Goal: Information Seeking & Learning: Learn about a topic

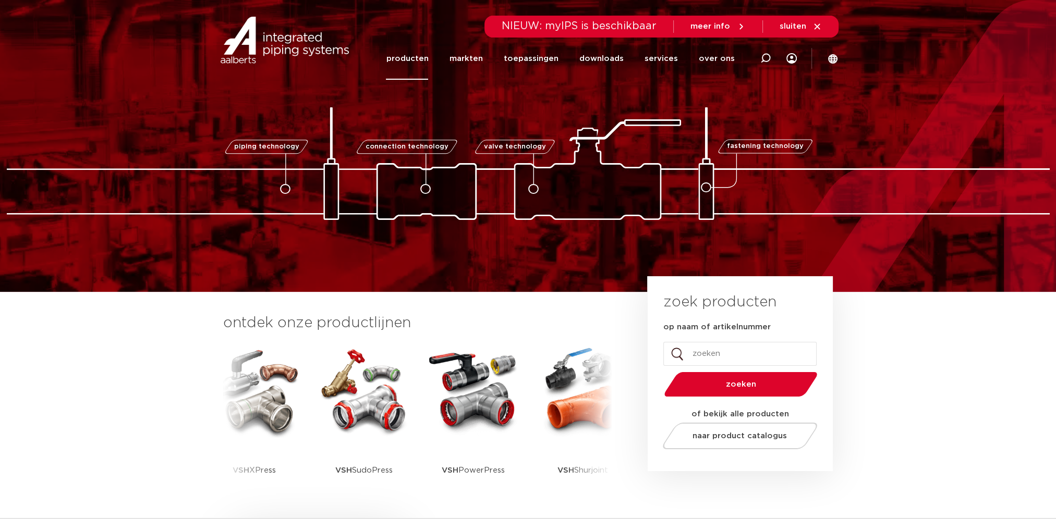
click at [428, 59] on link "producten" at bounding box center [407, 59] width 42 height 42
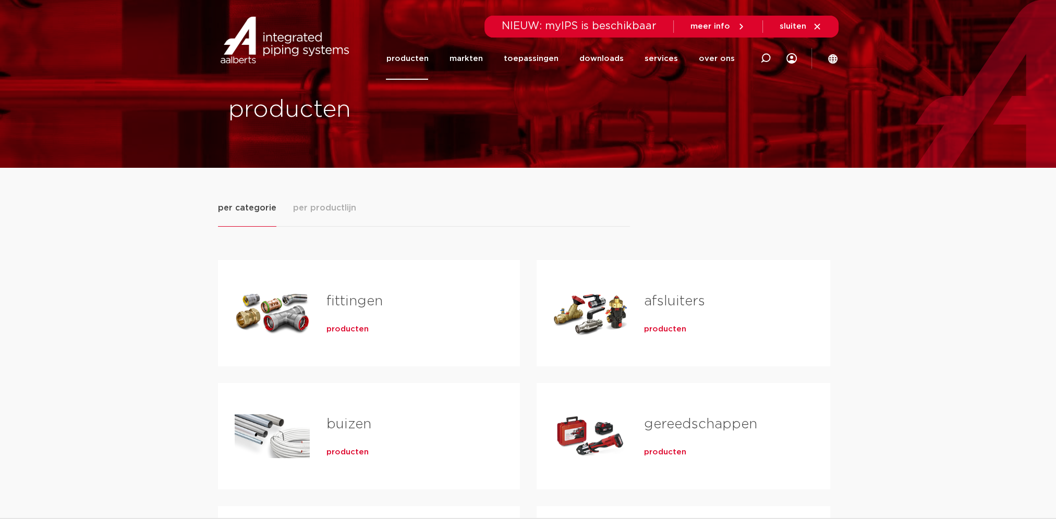
click at [358, 299] on link "fittingen" at bounding box center [354, 302] width 56 height 14
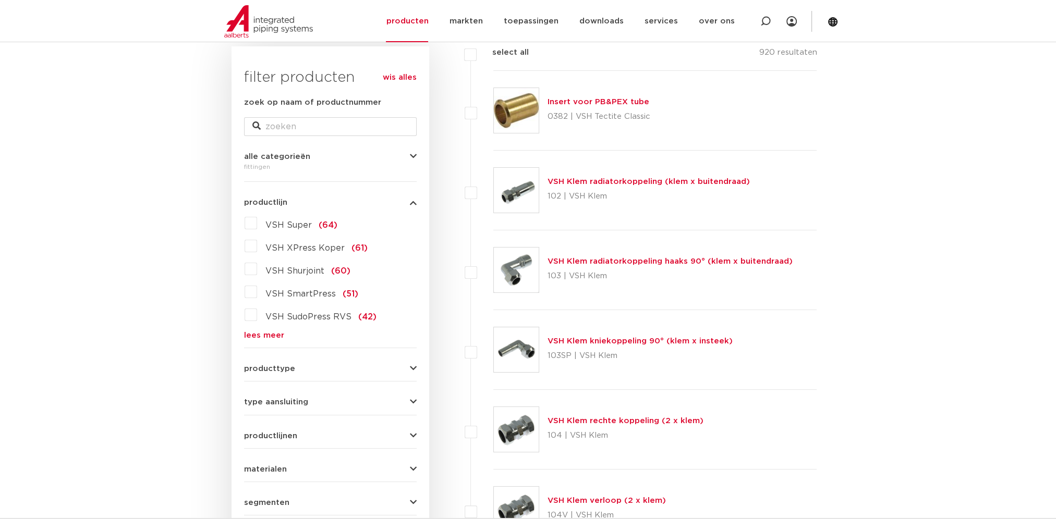
scroll to position [156, 0]
click at [258, 330] on link "lees meer" at bounding box center [330, 334] width 173 height 8
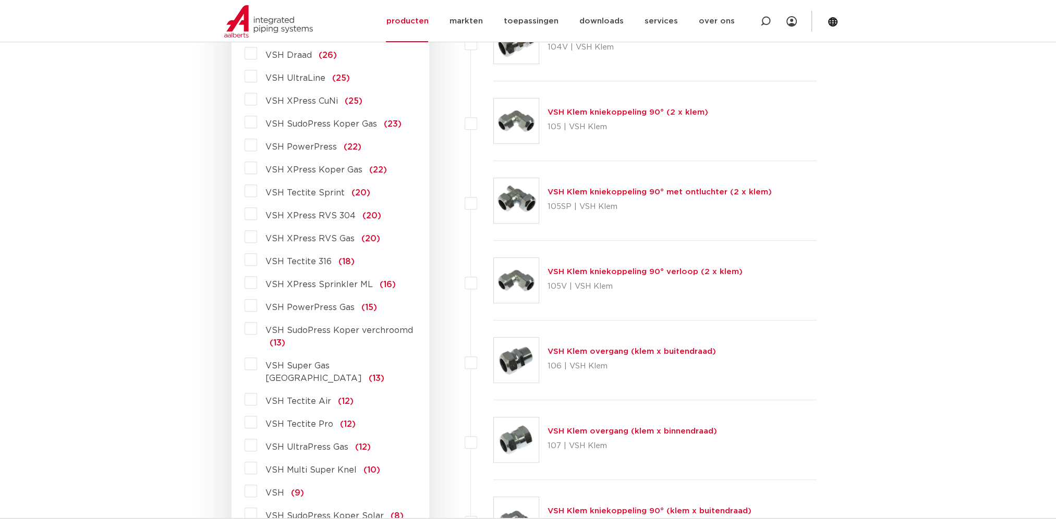
scroll to position [626, 0]
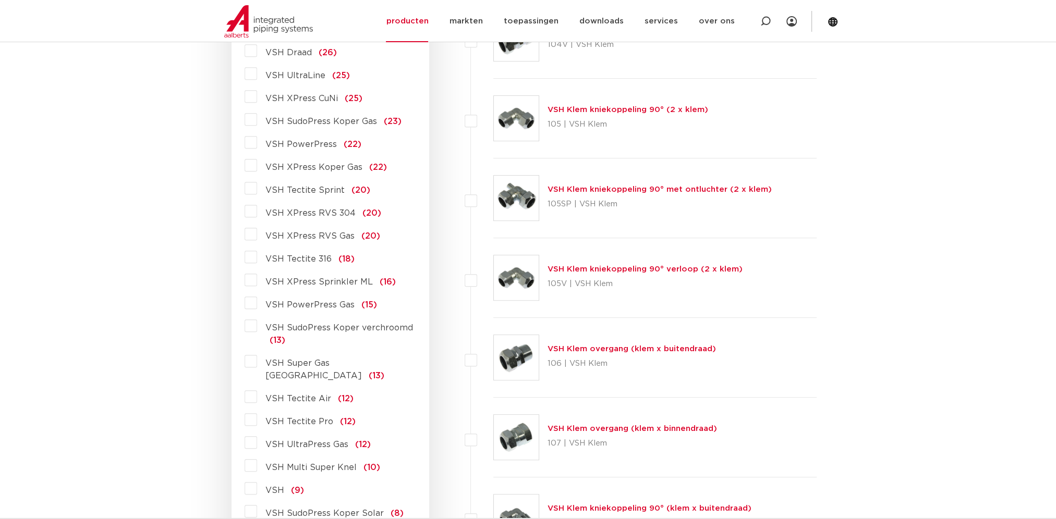
click at [311, 261] on span "VSH Tectite 316" at bounding box center [298, 259] width 66 height 8
click at [0, 0] on input "VSH Tectite 316 (18)" at bounding box center [0, 0] width 0 height 0
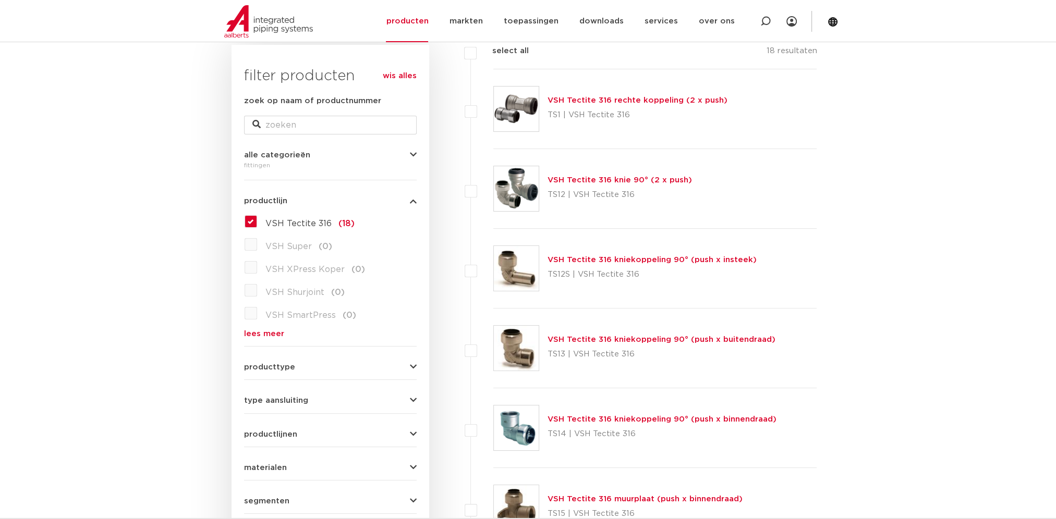
scroll to position [156, 0]
click at [257, 219] on label "VSH Tectite 316 (18)" at bounding box center [306, 221] width 98 height 17
click at [0, 0] on input "VSH Tectite 316 (18)" at bounding box center [0, 0] width 0 height 0
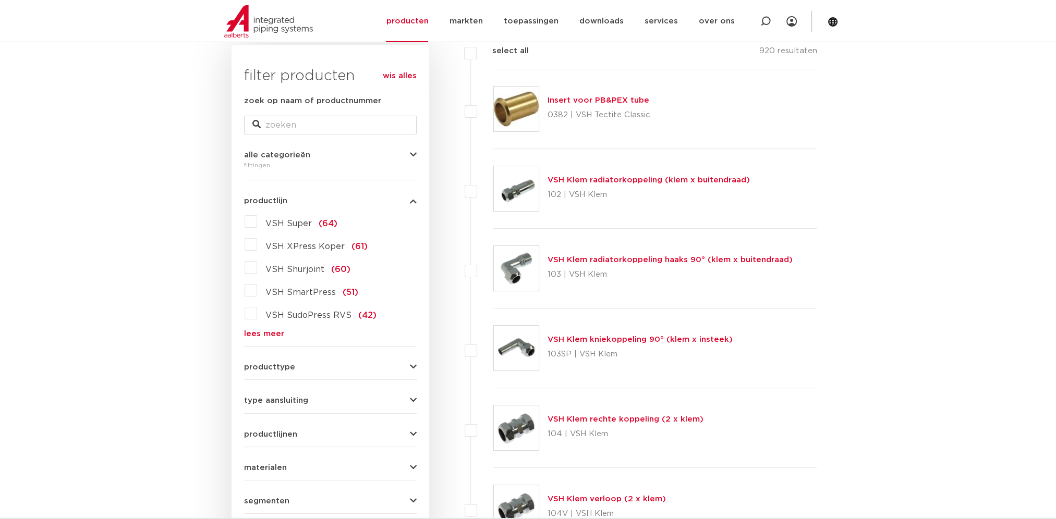
click at [411, 204] on icon "button" at bounding box center [413, 201] width 7 height 8
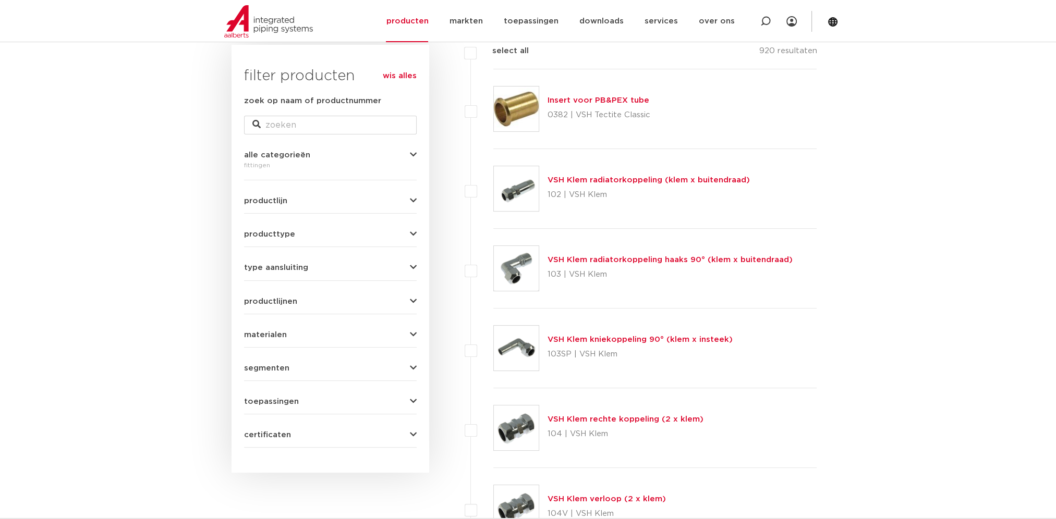
click at [415, 159] on div "fittingen" at bounding box center [330, 165] width 173 height 13
click at [411, 152] on icon "button" at bounding box center [413, 155] width 7 height 8
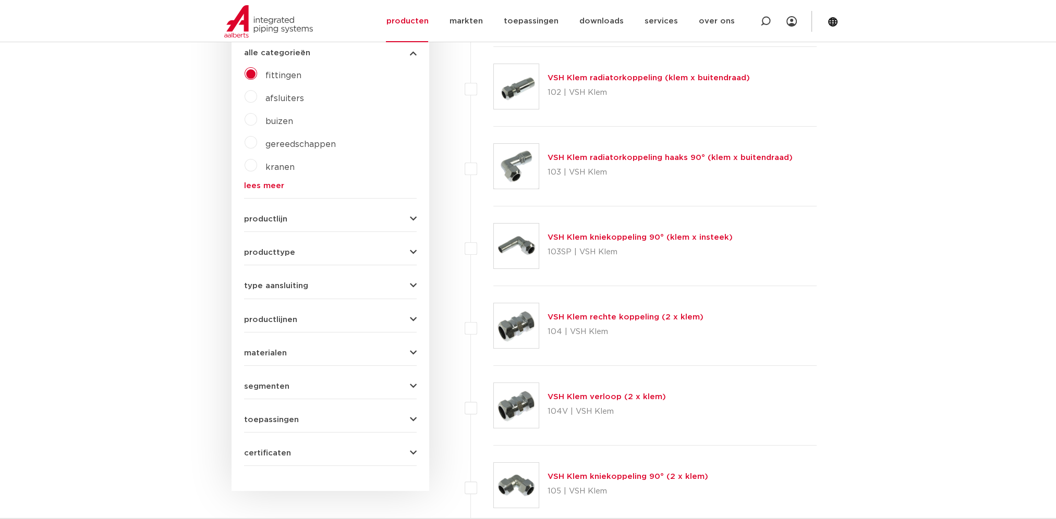
scroll to position [261, 0]
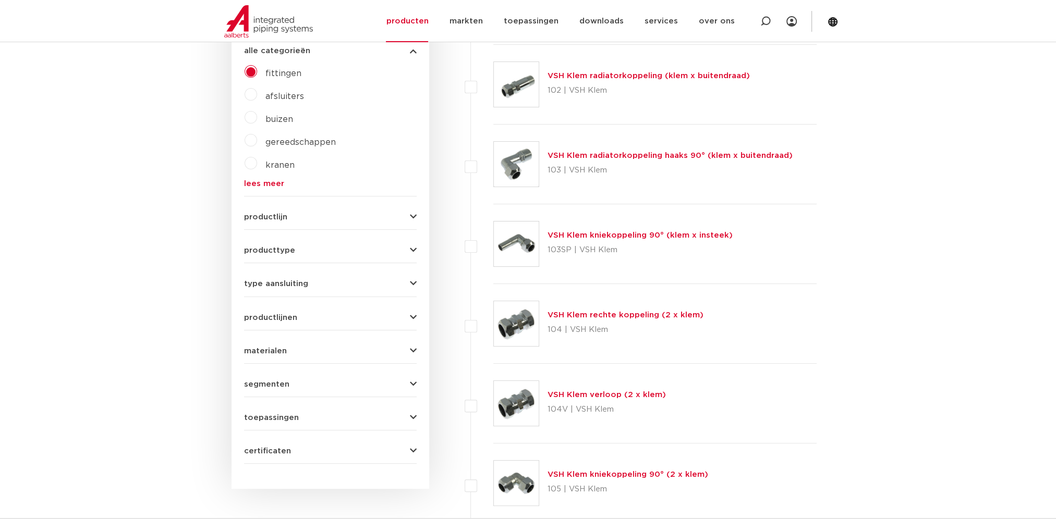
click at [408, 253] on button "producttype" at bounding box center [330, 251] width 173 height 8
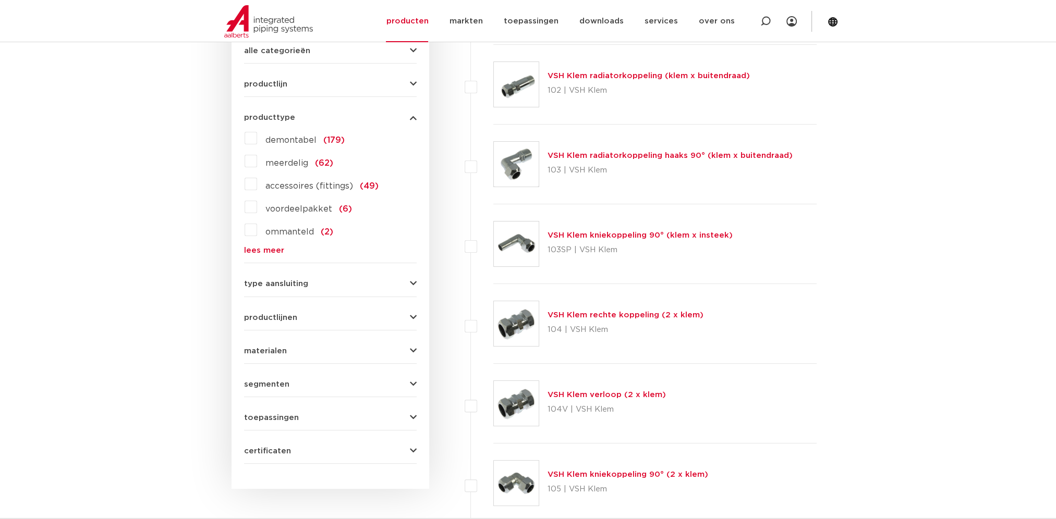
click at [413, 319] on icon "button" at bounding box center [413, 318] width 7 height 8
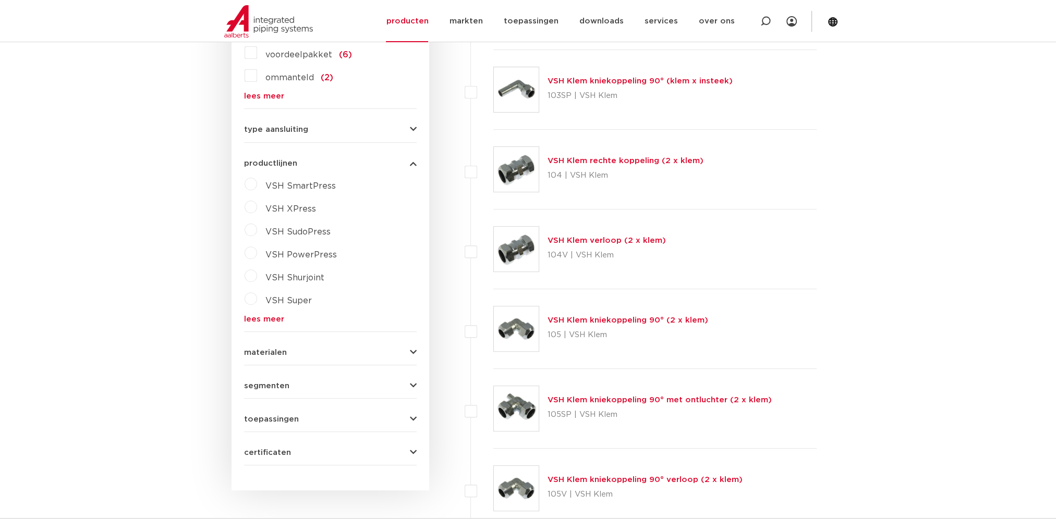
scroll to position [417, 0]
click at [273, 313] on link "lees meer" at bounding box center [330, 317] width 173 height 8
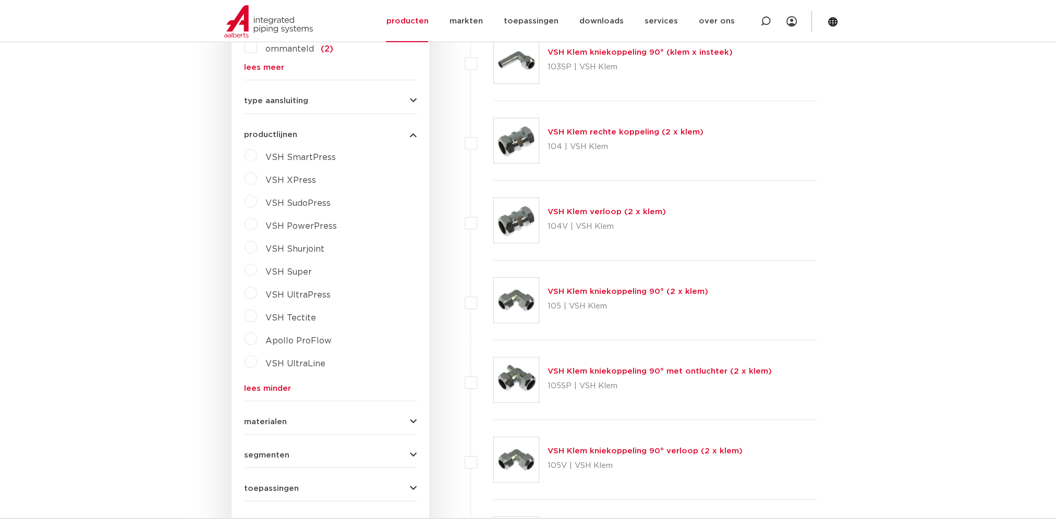
scroll to position [469, 0]
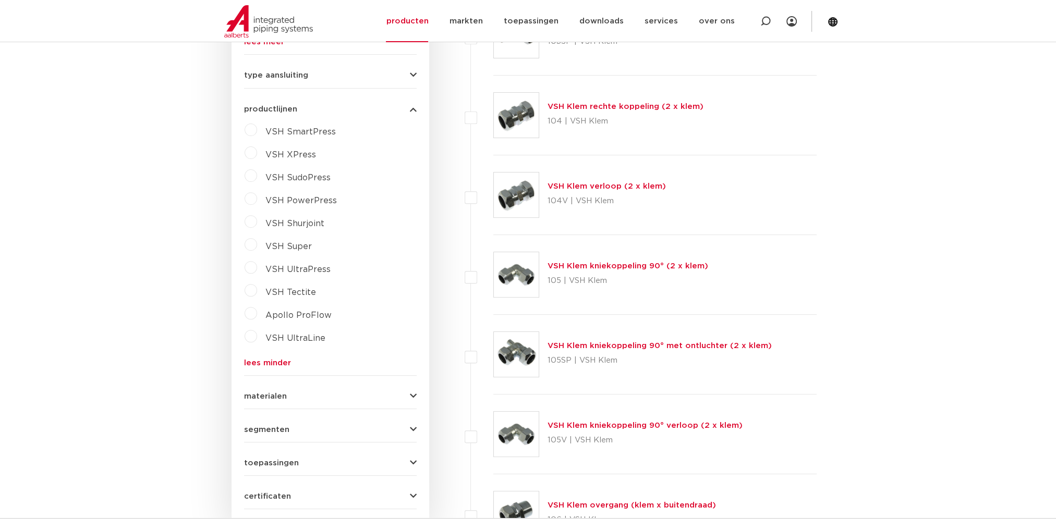
click at [275, 289] on span "VSH Tectite" at bounding box center [290, 292] width 51 height 8
click at [327, 321] on select "maak een keuze VSH Tectite Sprint fittingen VSH Tectite Classic fittingen VSH T…" at bounding box center [339, 316] width 149 height 23
select select "4394"
click at [265, 305] on select "maak een keuze VSH Tectite Sprint fittingen VSH Tectite Classic fittingen VSH T…" at bounding box center [339, 316] width 149 height 23
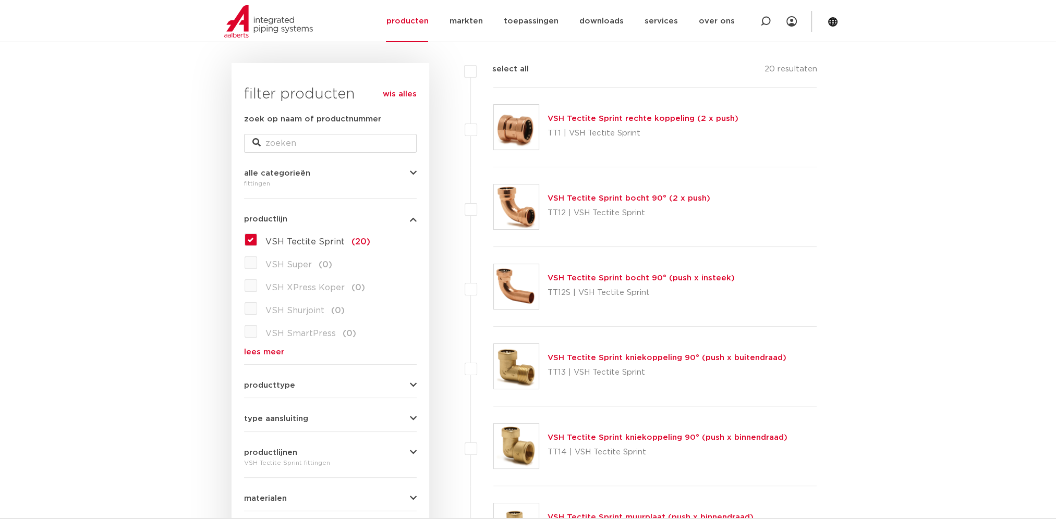
scroll to position [156, 0]
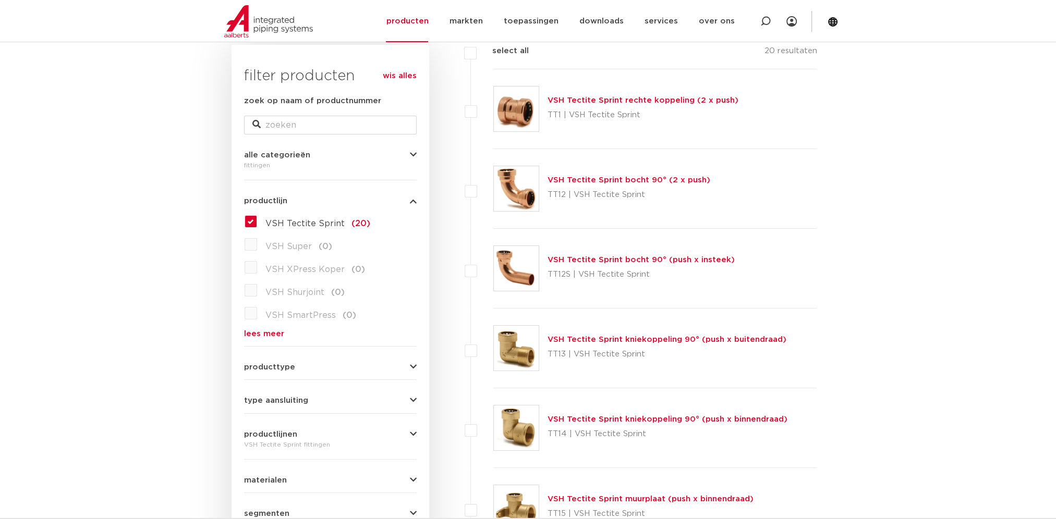
click at [616, 262] on link "VSH Tectite Sprint bocht 90° (push x insteek)" at bounding box center [641, 260] width 187 height 8
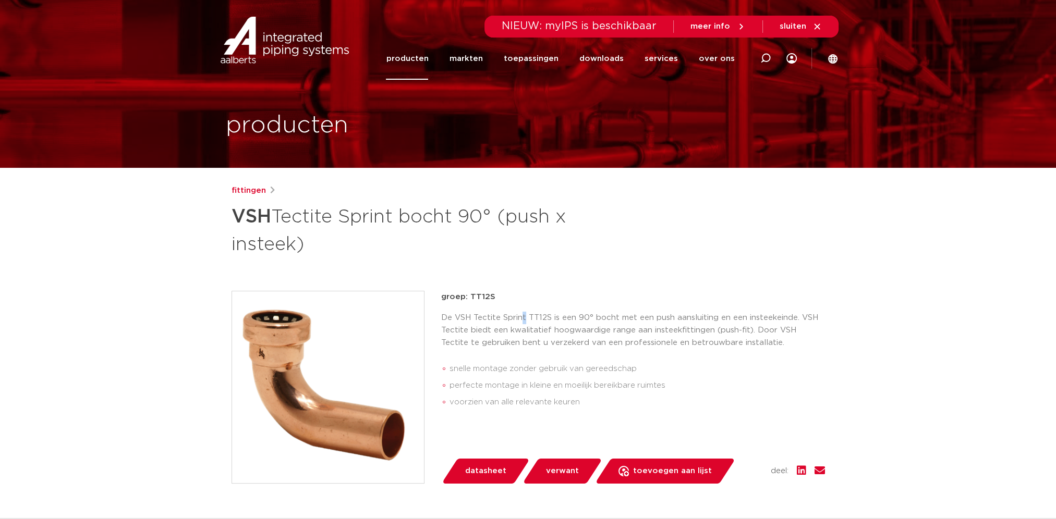
drag, startPoint x: 0, startPoint y: 0, endPoint x: 524, endPoint y: 307, distance: 607.3
click at [524, 307] on div "groep: TT12S De VSH Tectite Sprint TT12S is een 90° bocht met een push aansluit…" at bounding box center [633, 353] width 384 height 124
drag, startPoint x: 524, startPoint y: 307, endPoint x: 519, endPoint y: 379, distance: 72.2
click at [519, 379] on li "perfecte montage in kleine en moeilijk bereikbare ruimtes" at bounding box center [638, 386] width 376 height 17
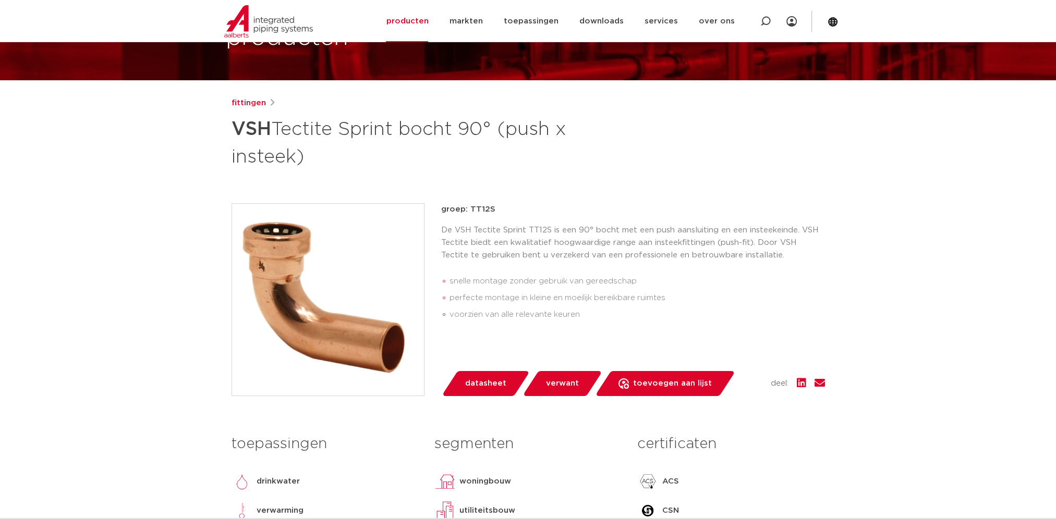
scroll to position [156, 0]
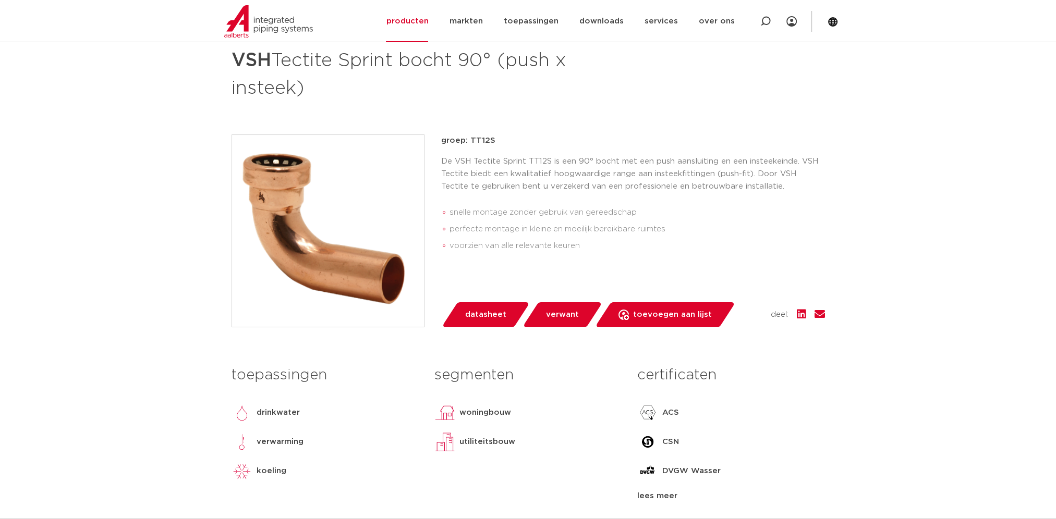
click at [478, 313] on span "datasheet" at bounding box center [485, 315] width 41 height 17
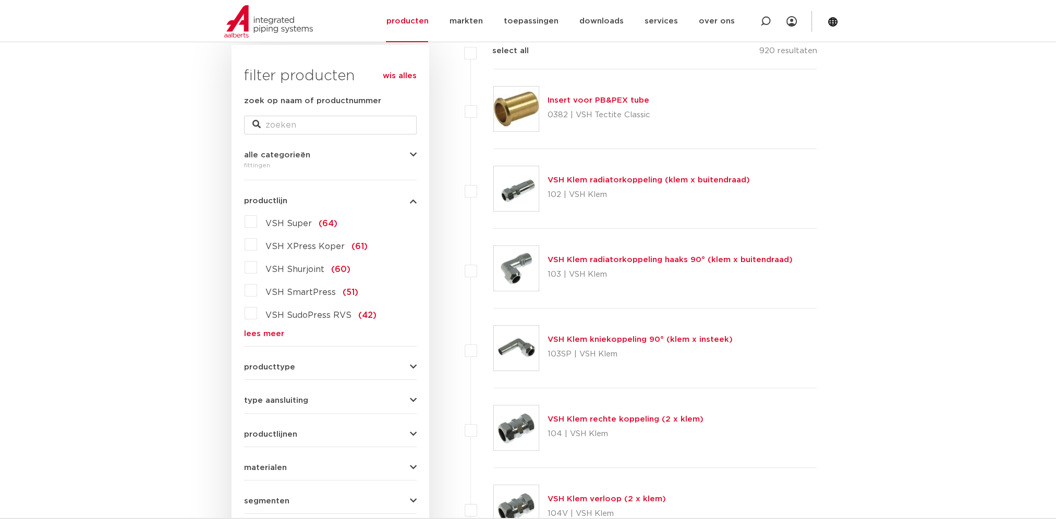
click at [411, 203] on icon "button" at bounding box center [413, 201] width 7 height 8
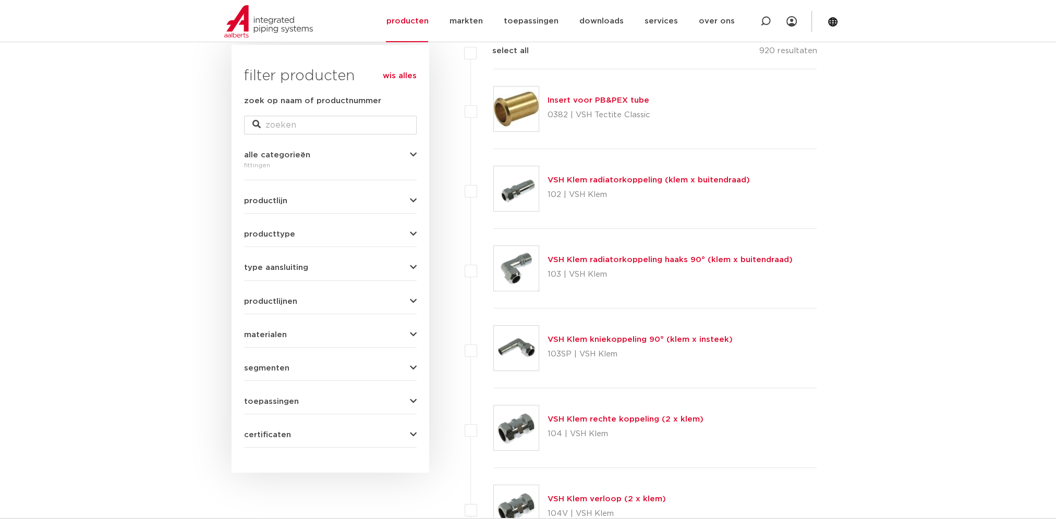
click at [406, 293] on div "productlijnen VSH SmartPress maak een keuze VSH SmartPress afsluiters VSH Smart…" at bounding box center [330, 297] width 173 height 16
click at [409, 300] on button "productlijnen" at bounding box center [330, 302] width 173 height 8
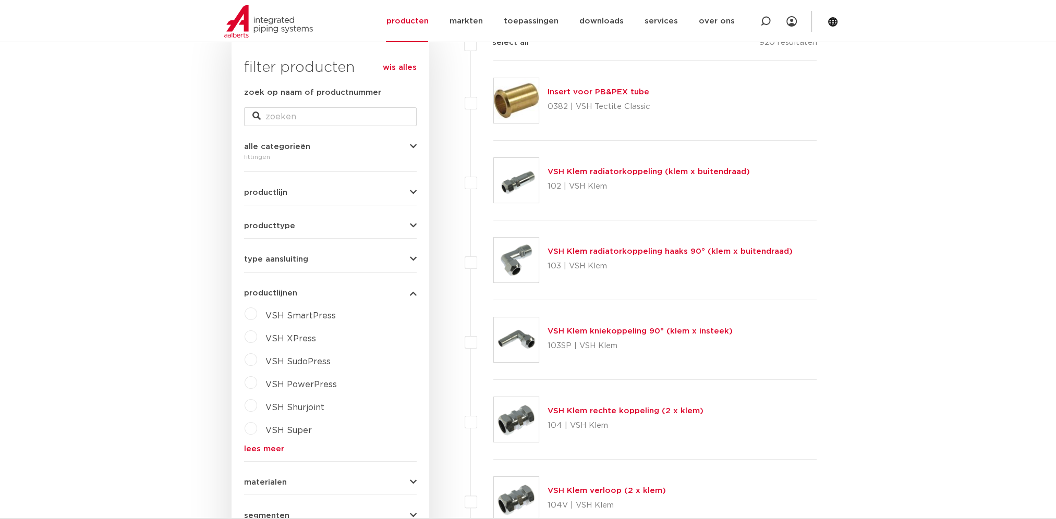
scroll to position [313, 0]
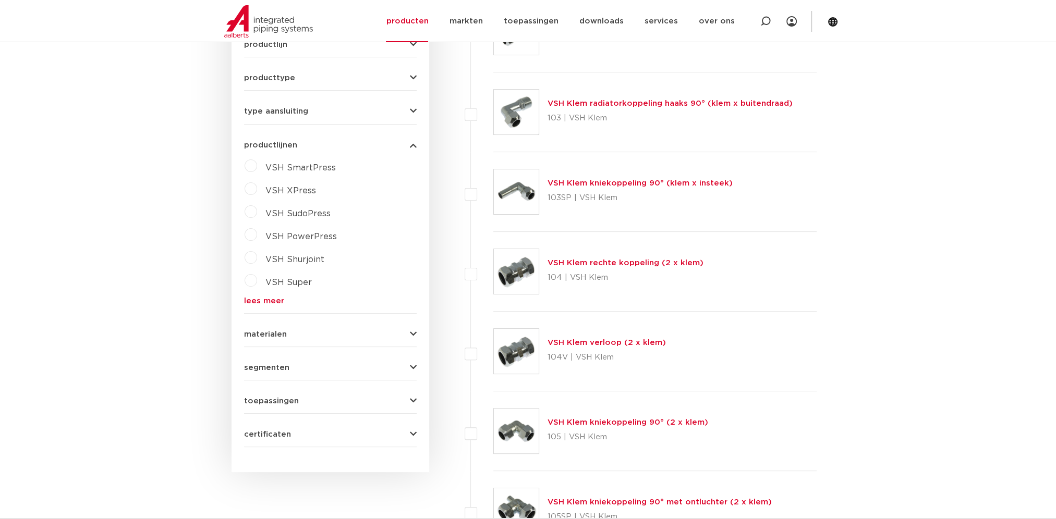
click at [269, 303] on link "lees meer" at bounding box center [330, 301] width 173 height 8
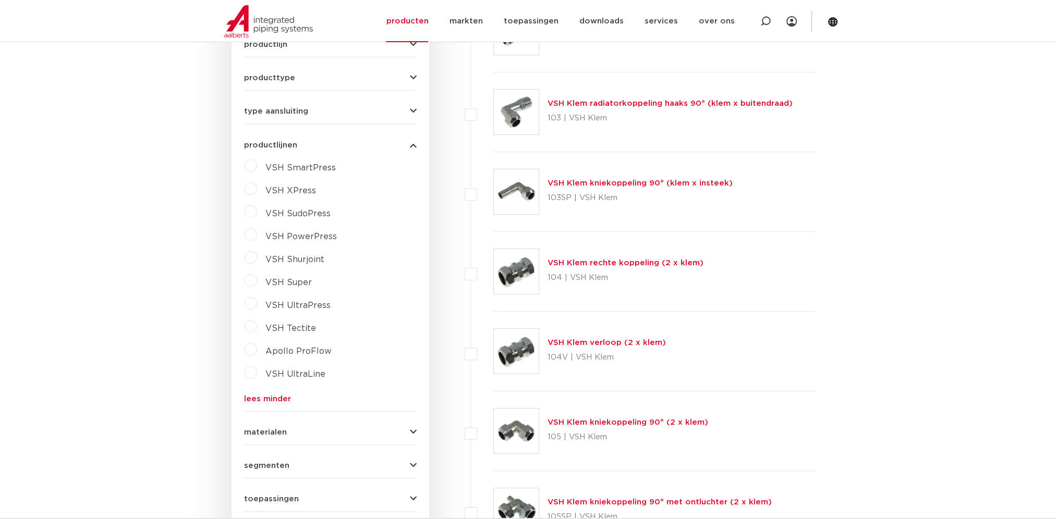
click at [289, 328] on span "VSH Tectite" at bounding box center [290, 328] width 51 height 8
click at [354, 354] on select "maak een keuze VSH Tectite Sprint fittingen VSH Tectite Classic fittingen VSH T…" at bounding box center [339, 352] width 149 height 23
select select "4394"
click at [265, 341] on select "maak een keuze VSH Tectite Sprint fittingen VSH Tectite Classic fittingen VSH T…" at bounding box center [339, 352] width 149 height 23
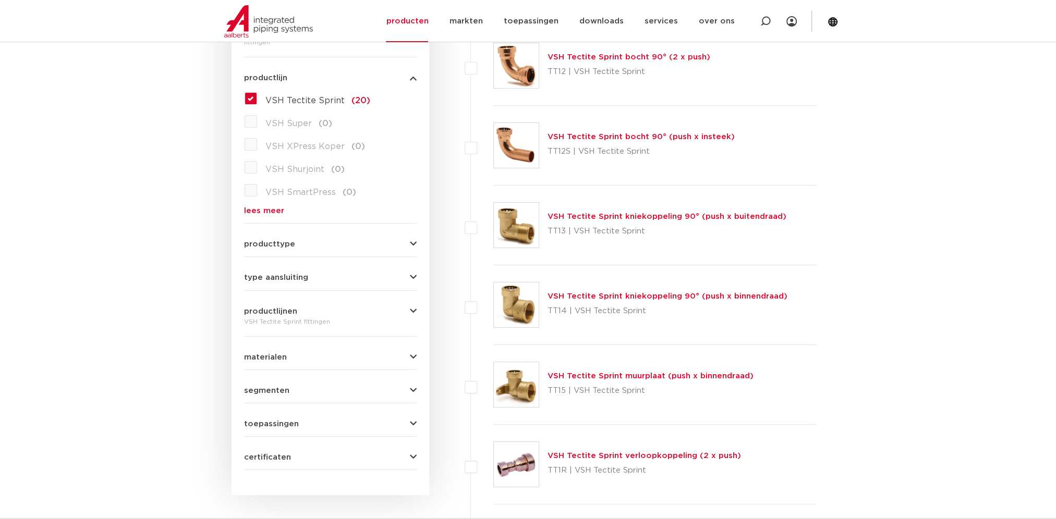
scroll to position [313, 0]
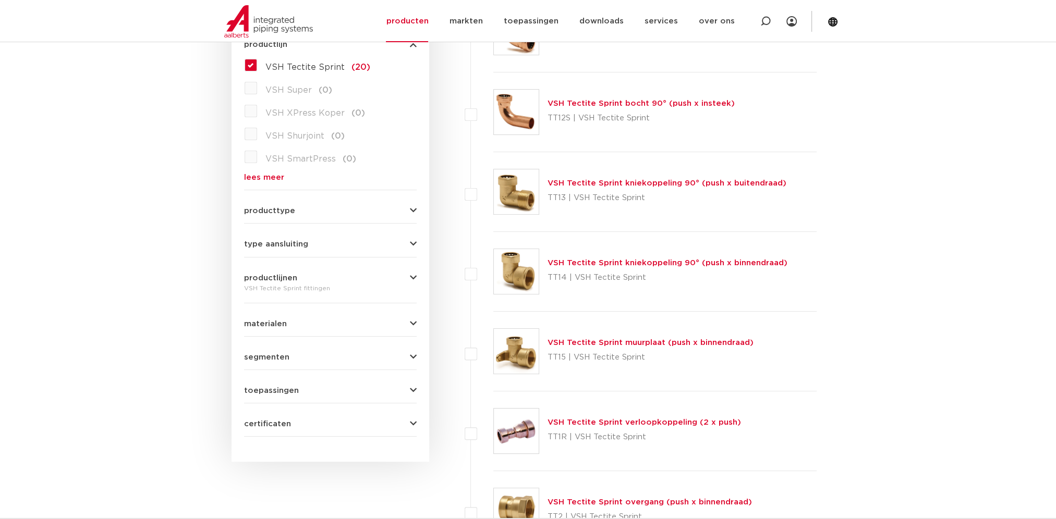
click at [579, 184] on link "VSH Tectite Sprint kniekoppeling 90° (push x buitendraad)" at bounding box center [667, 183] width 239 height 8
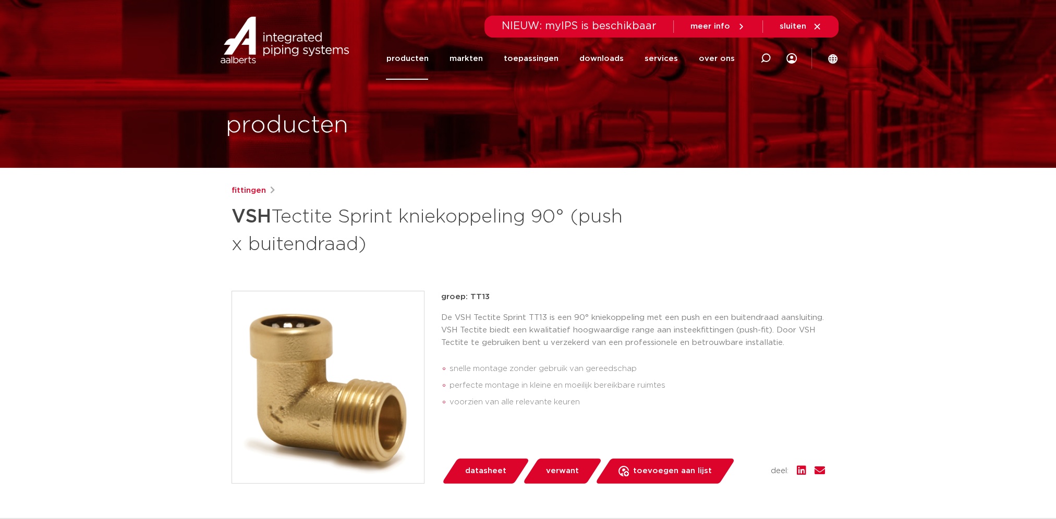
click at [494, 468] on span "datasheet" at bounding box center [485, 471] width 41 height 17
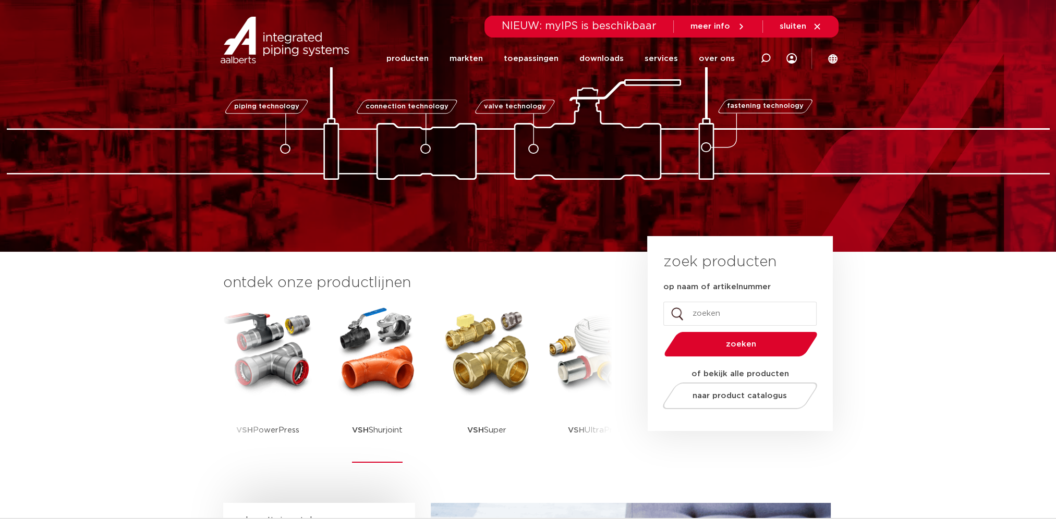
scroll to position [52, 0]
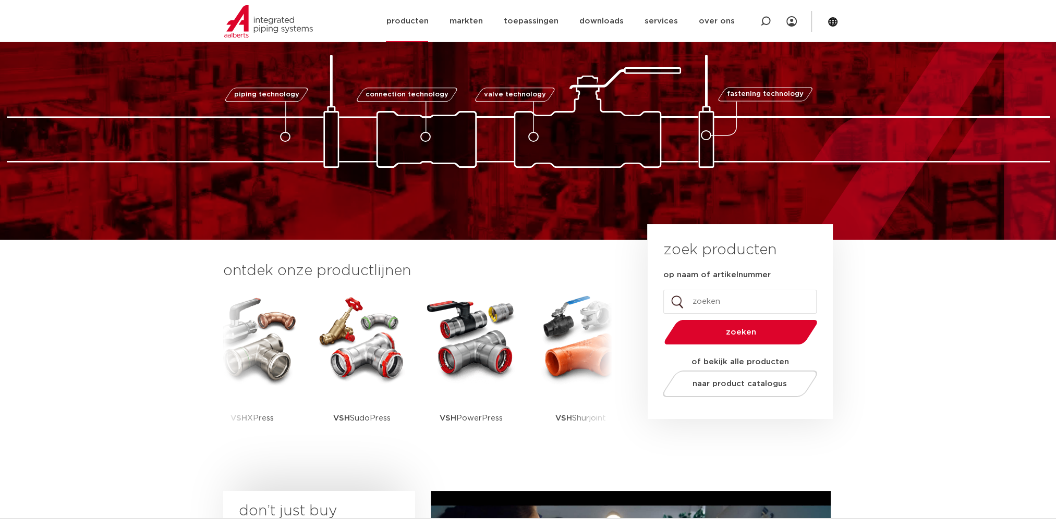
click at [428, 21] on link "producten" at bounding box center [407, 21] width 42 height 42
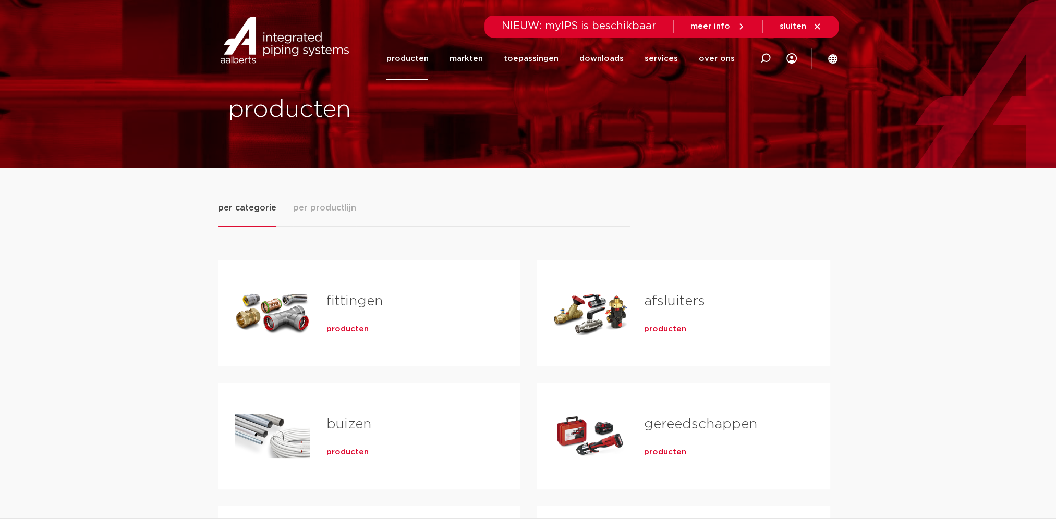
click at [355, 300] on link "fittingen" at bounding box center [354, 302] width 56 height 14
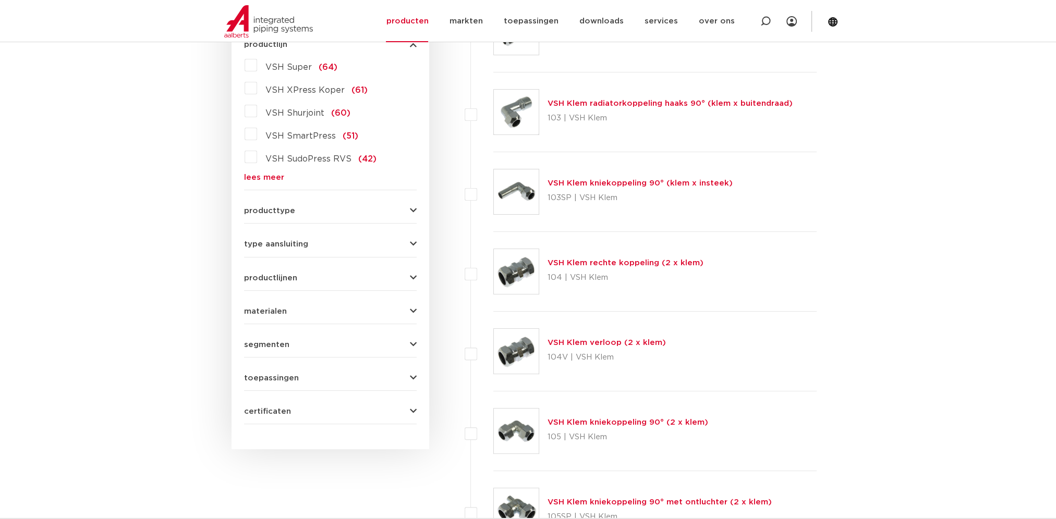
click at [411, 209] on icon "button" at bounding box center [413, 211] width 7 height 8
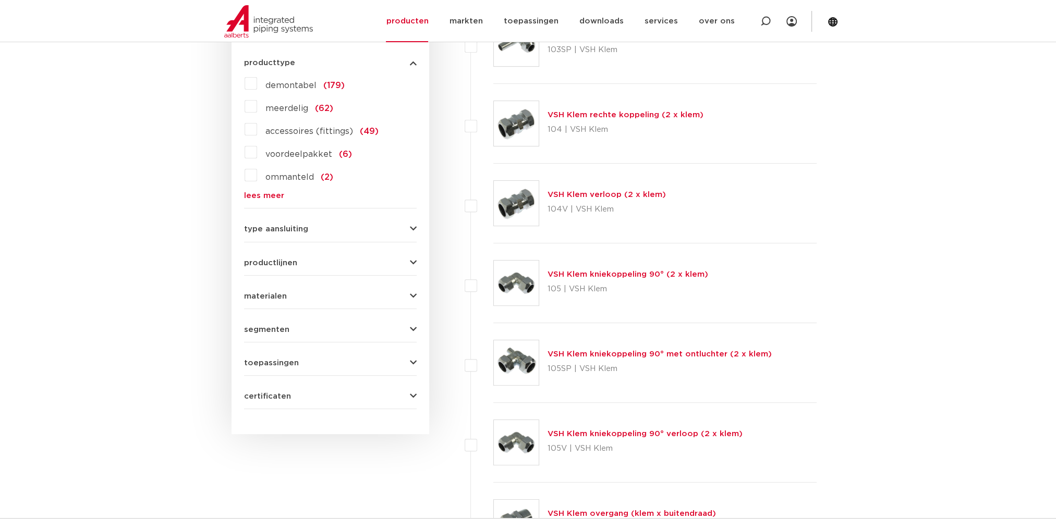
scroll to position [469, 0]
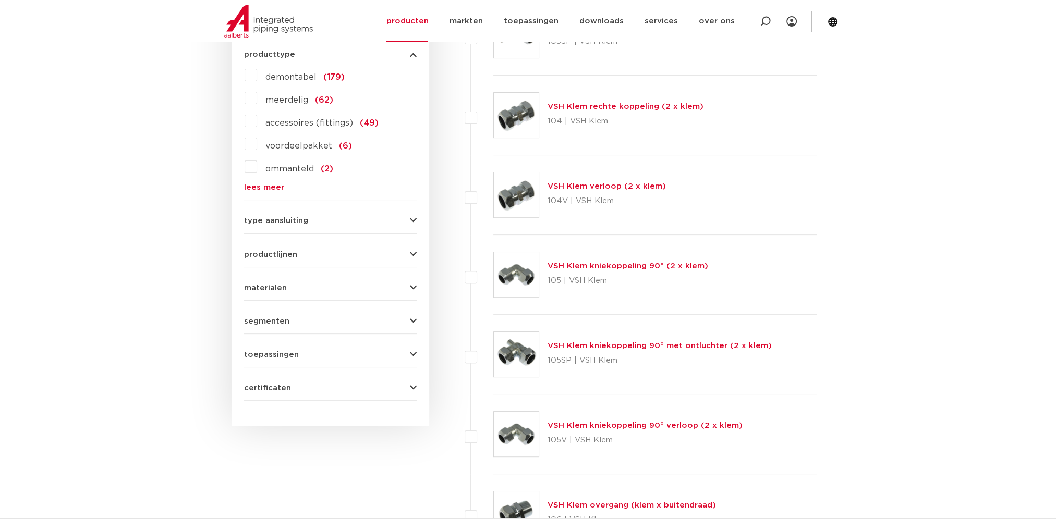
click at [298, 258] on form "zoek op naam of productnummer alle categorieën fittingen fittingen afsluiters b…" at bounding box center [330, 91] width 173 height 619
click at [413, 253] on icon "button" at bounding box center [413, 255] width 7 height 8
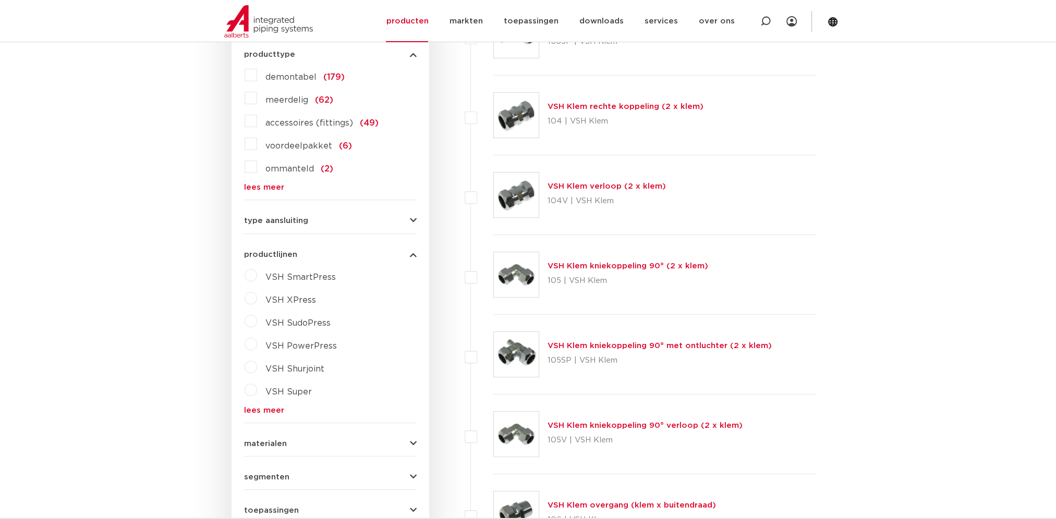
click at [261, 413] on link "lees meer" at bounding box center [330, 411] width 173 height 8
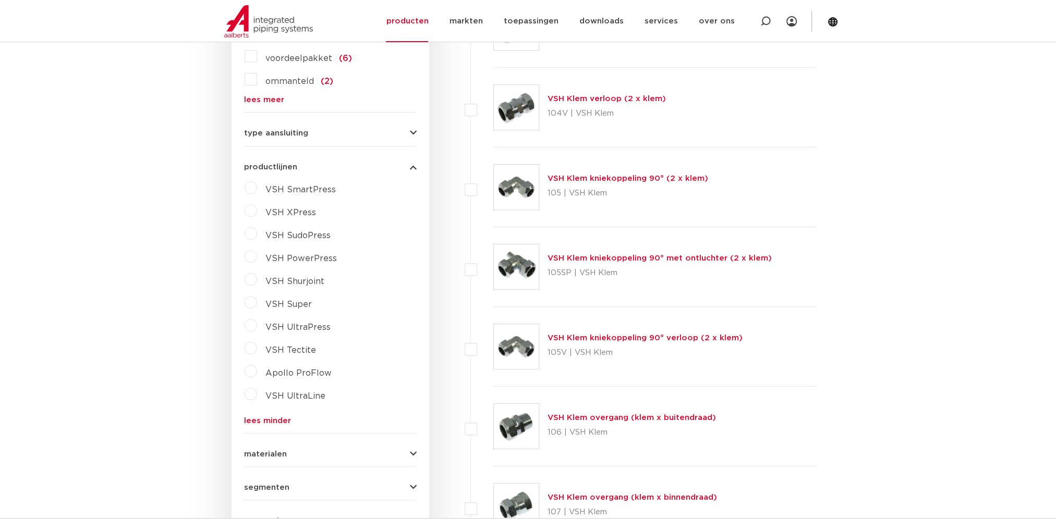
scroll to position [574, 0]
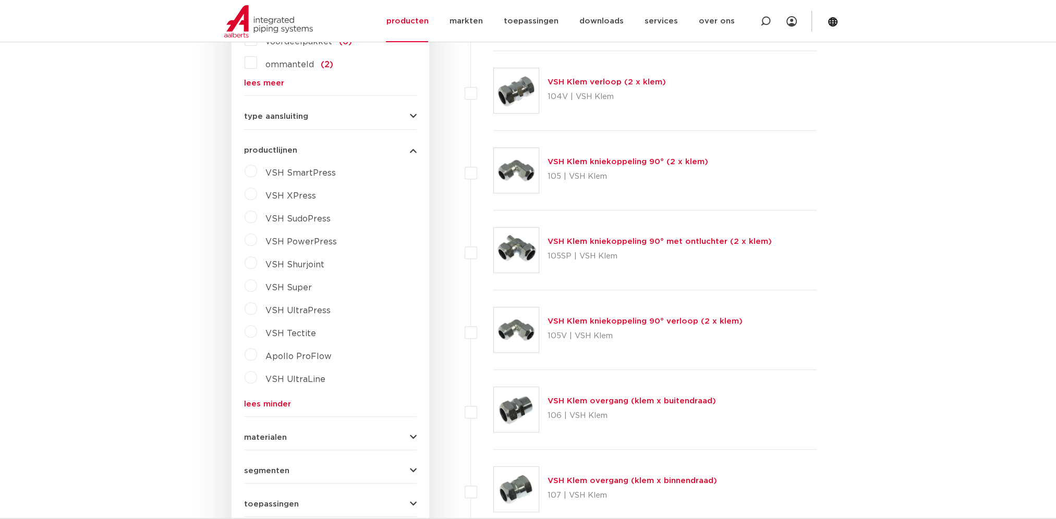
click at [284, 285] on span "VSH Super" at bounding box center [288, 288] width 46 height 8
click at [309, 304] on select "maak een keuze VSH Super Knel fittingen VSH Multi Super Knel fittingen VSH Supe…" at bounding box center [339, 311] width 149 height 23
click at [298, 380] on span "Apollo ProFlow" at bounding box center [298, 380] width 66 height 8
click at [293, 404] on span "VSH UltraLine" at bounding box center [295, 403] width 60 height 8
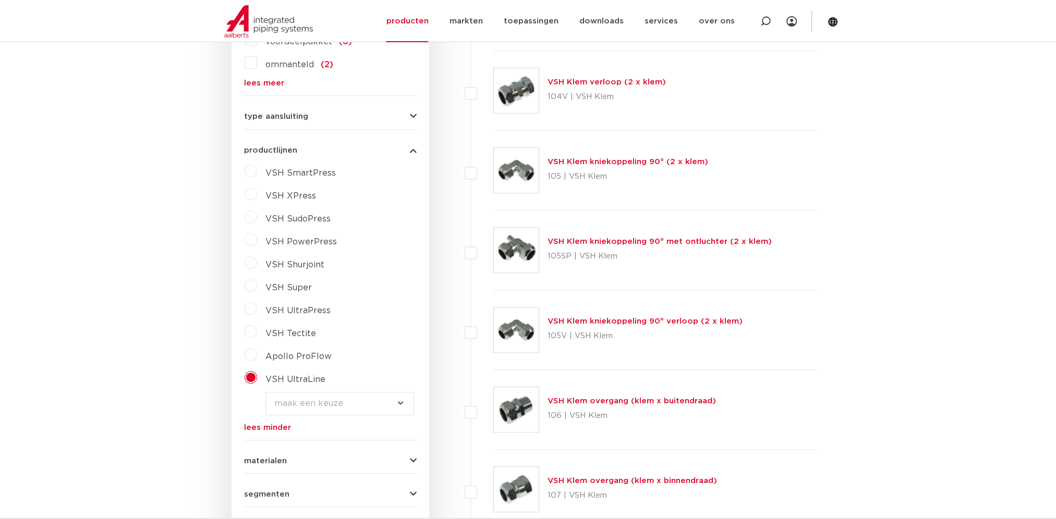
click at [348, 396] on select "maak een keuze VSH UltraLine fittingen PPSU VSH UltraLine fittingen messing VSH…" at bounding box center [339, 403] width 149 height 23
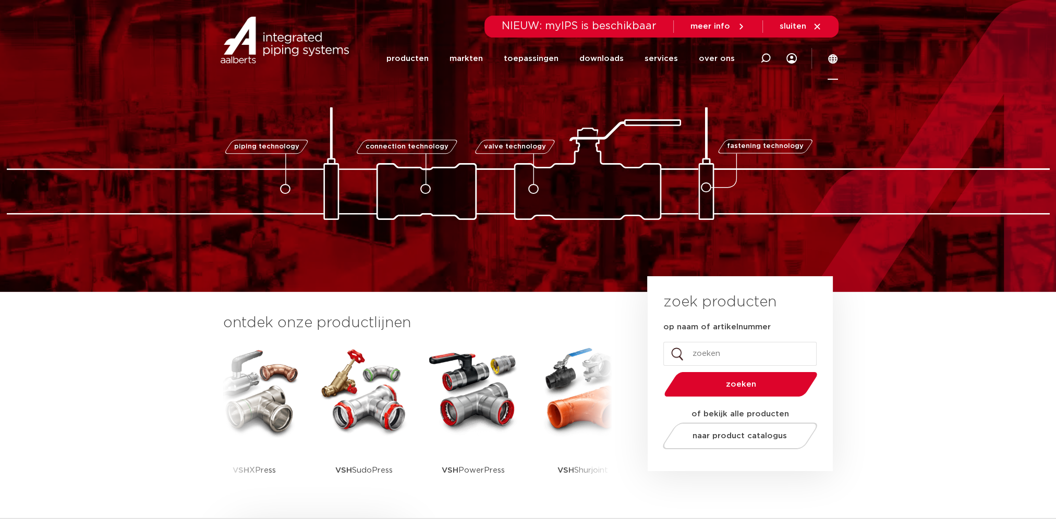
click at [830, 57] on icon at bounding box center [833, 59] width 10 height 10
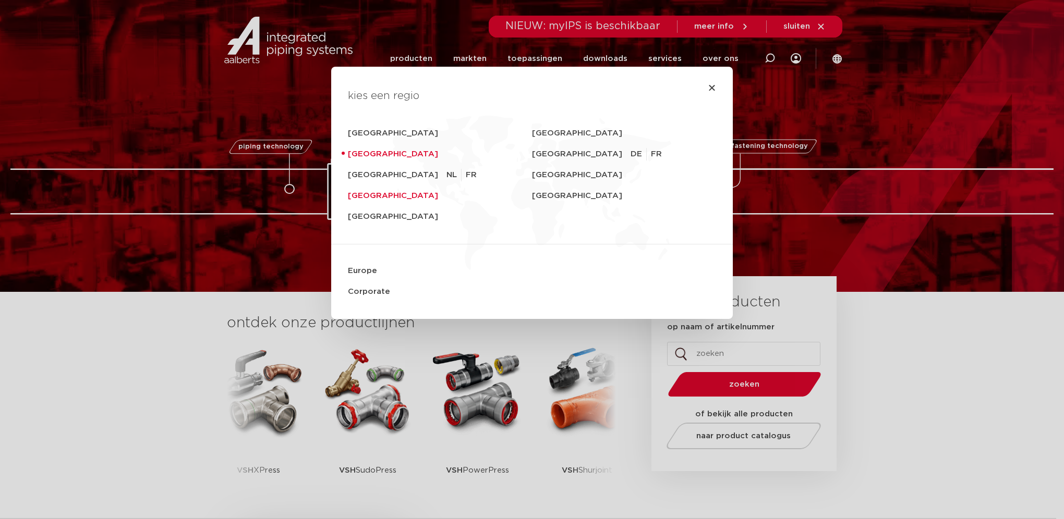
click at [370, 199] on link "United Kingdom" at bounding box center [440, 196] width 184 height 21
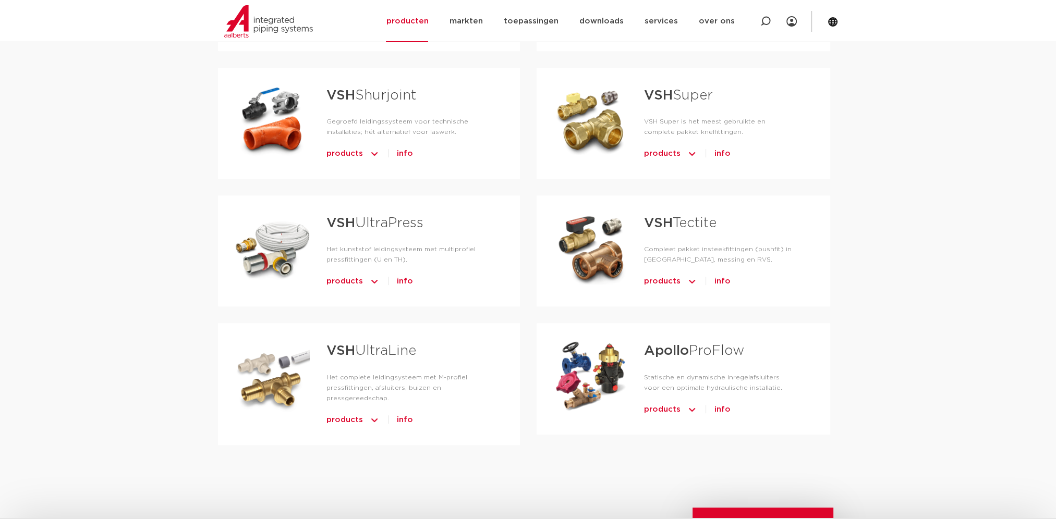
click at [674, 220] on link "VSH Tectite" at bounding box center [680, 223] width 72 height 14
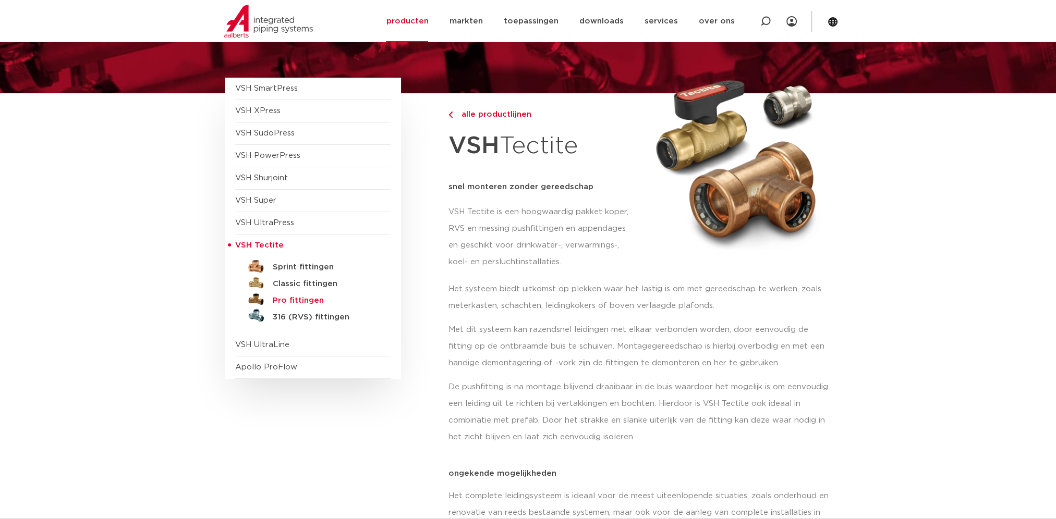
scroll to position [156, 0]
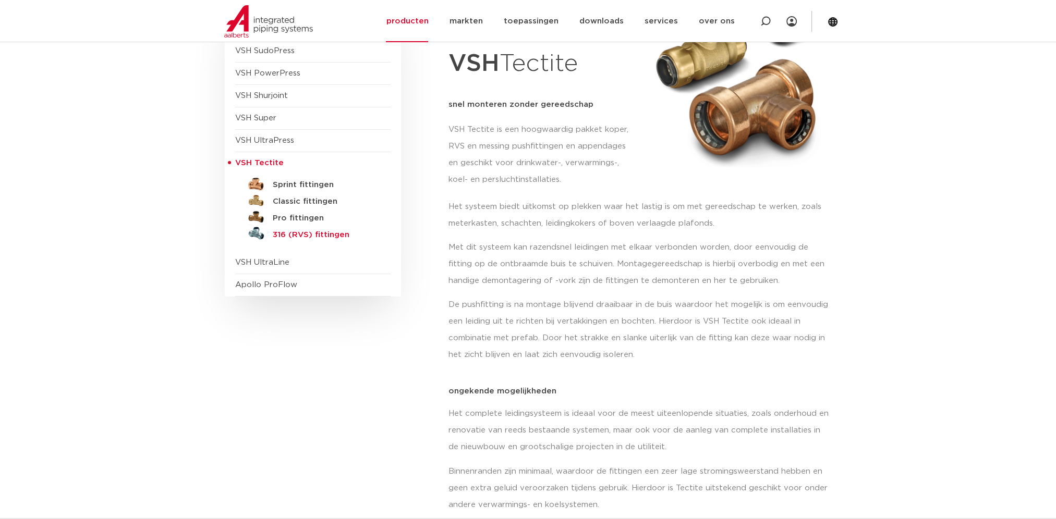
click at [333, 237] on h5 "316 (RVS) fittingen" at bounding box center [324, 235] width 103 height 9
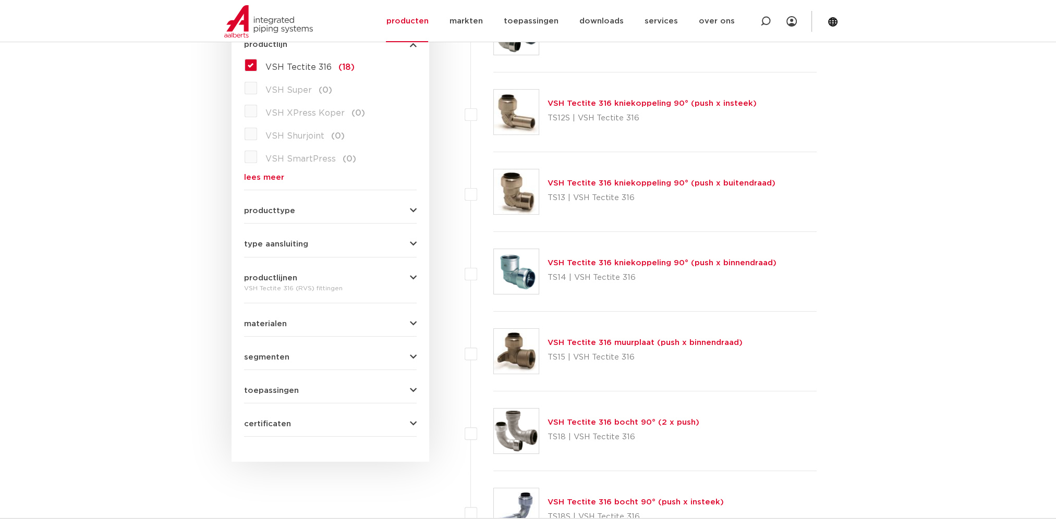
scroll to position [313, 0]
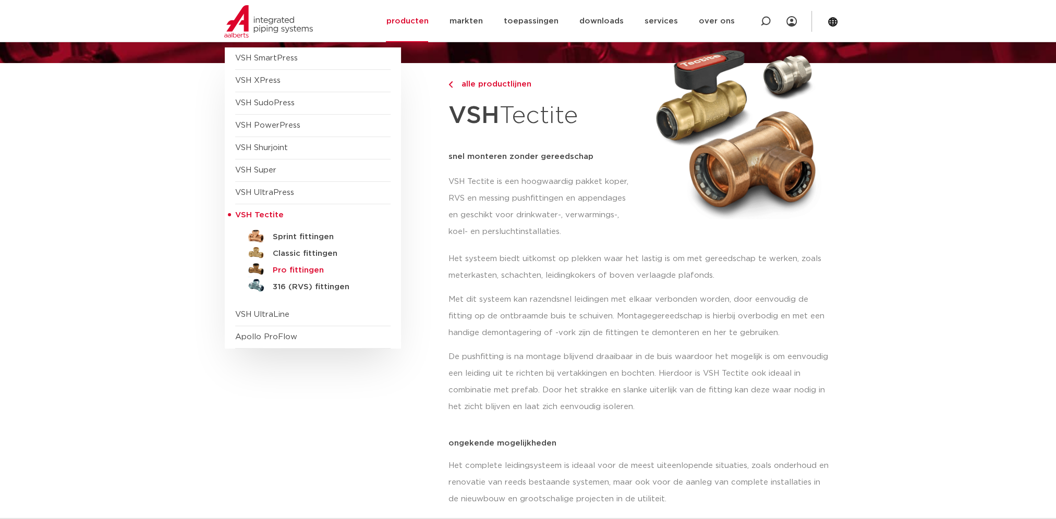
scroll to position [52, 0]
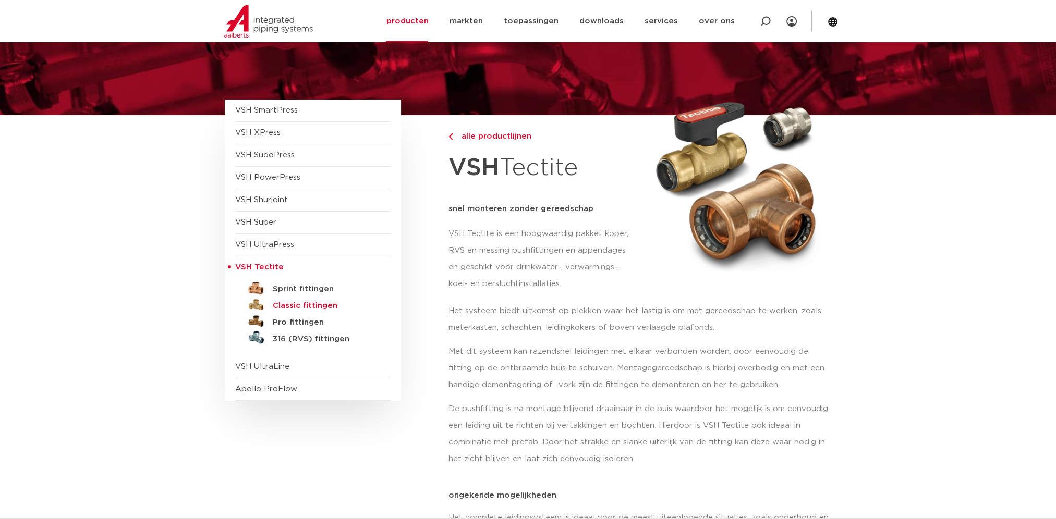
click at [318, 307] on h5 "Classic fittingen" at bounding box center [324, 305] width 103 height 9
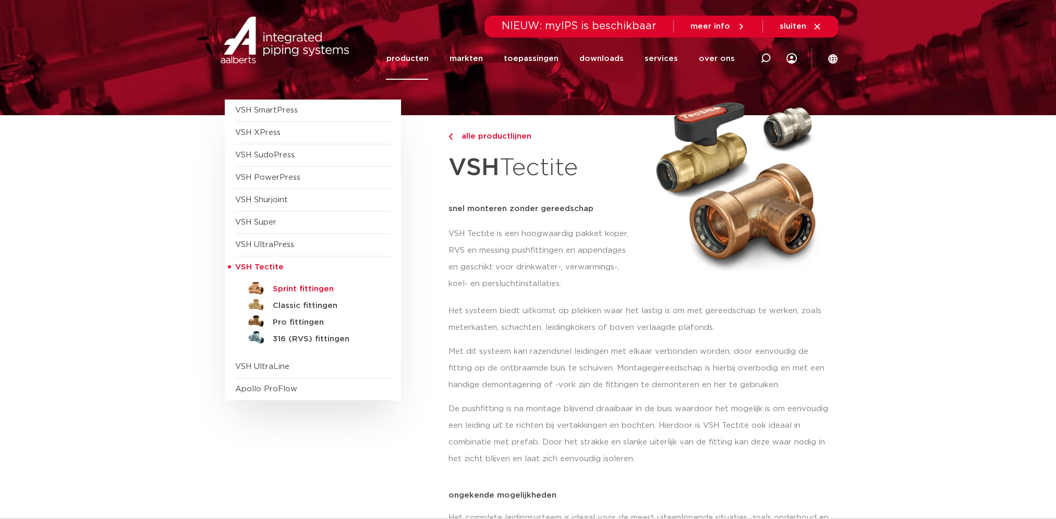
click at [299, 290] on h5 "Sprint fittingen" at bounding box center [324, 289] width 103 height 9
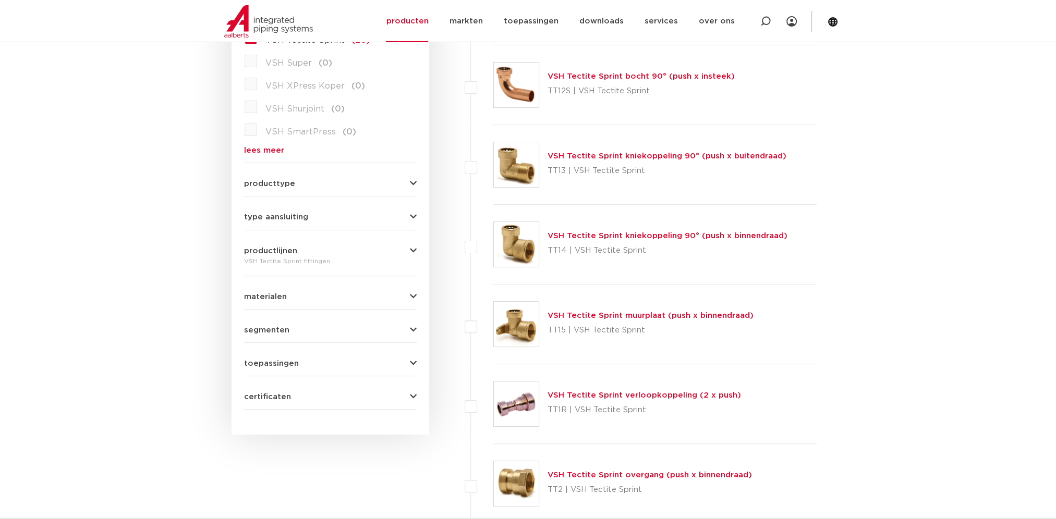
scroll to position [156, 0]
